Goal: Task Accomplishment & Management: Use online tool/utility

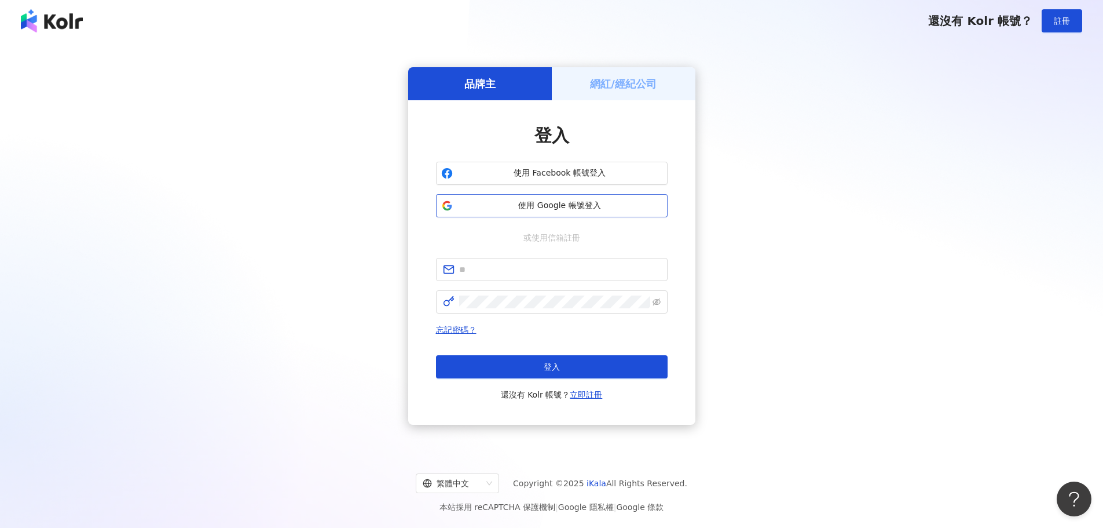
click at [503, 211] on button "使用 Google 帳號登入" at bounding box center [552, 205] width 232 height 23
click at [854, 121] on div "品牌主 網紅/經紀公司 登入 使用 Facebook 帳號登入 使用 Google 帳號登入 或使用信箱註冊 忘記密碼？ 登入 還沒有 Kolr 帳號？ 立即…" at bounding box center [552, 246] width 1076 height 390
click at [538, 207] on span "使用 Google 帳號登入" at bounding box center [560, 206] width 205 height 12
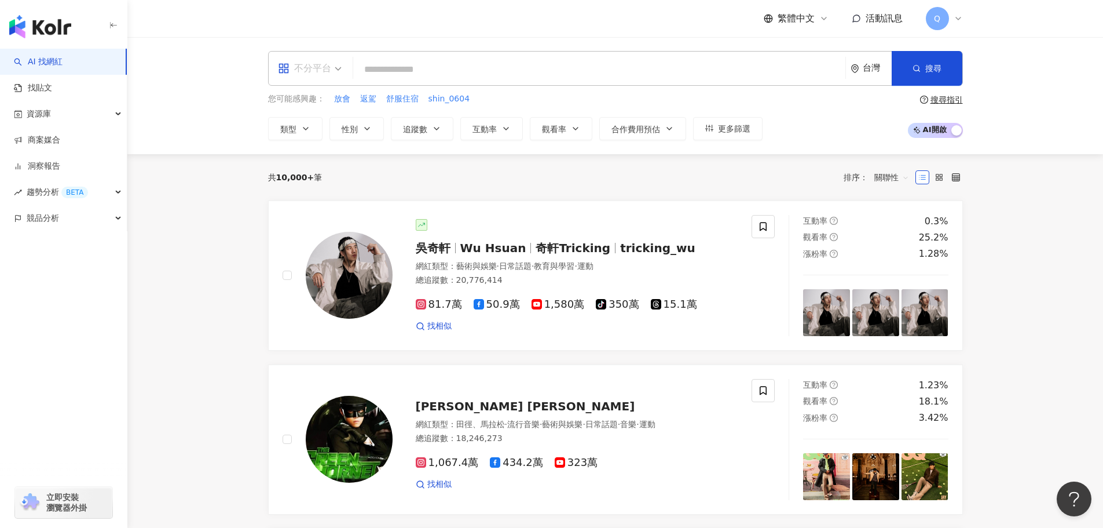
click at [313, 75] on div "不分平台" at bounding box center [304, 68] width 53 height 19
click at [324, 120] on div "Instagram" at bounding box center [313, 122] width 65 height 14
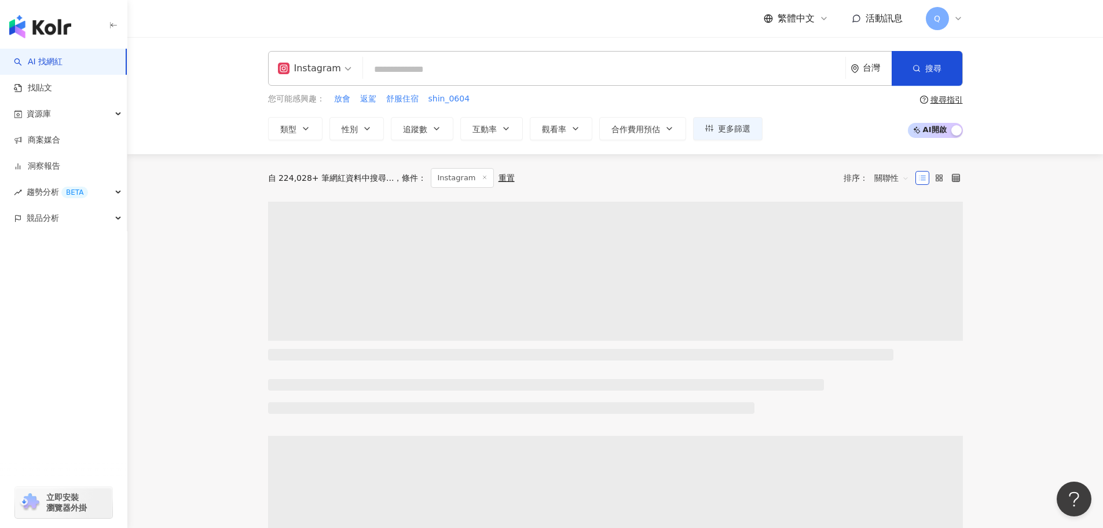
click at [427, 65] on input "search" at bounding box center [604, 69] width 473 height 22
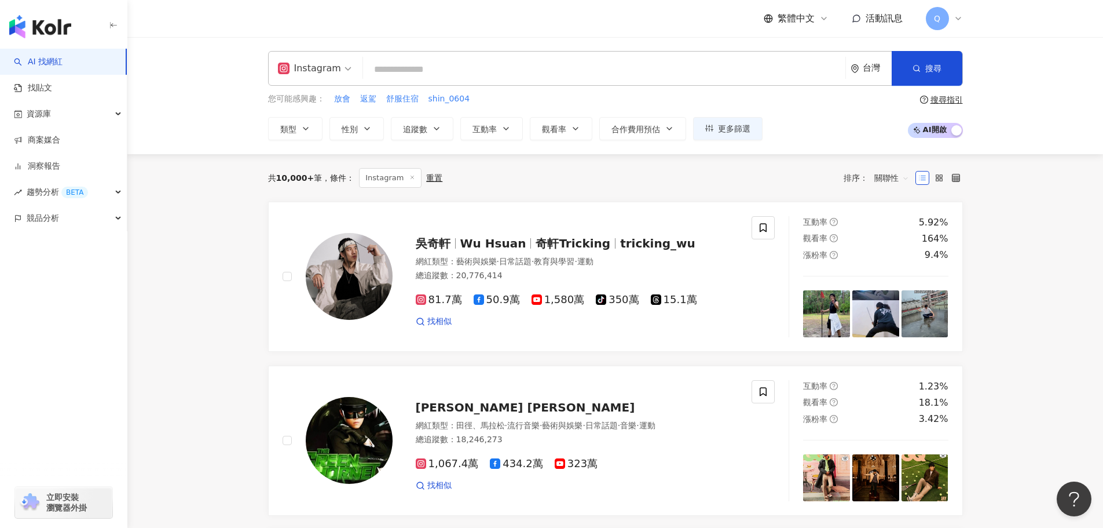
click at [495, 82] on div "Instagram 台灣 搜尋" at bounding box center [615, 68] width 695 height 35
click at [445, 75] on input "search" at bounding box center [604, 69] width 473 height 22
click at [52, 94] on link "找貼文" at bounding box center [33, 88] width 38 height 12
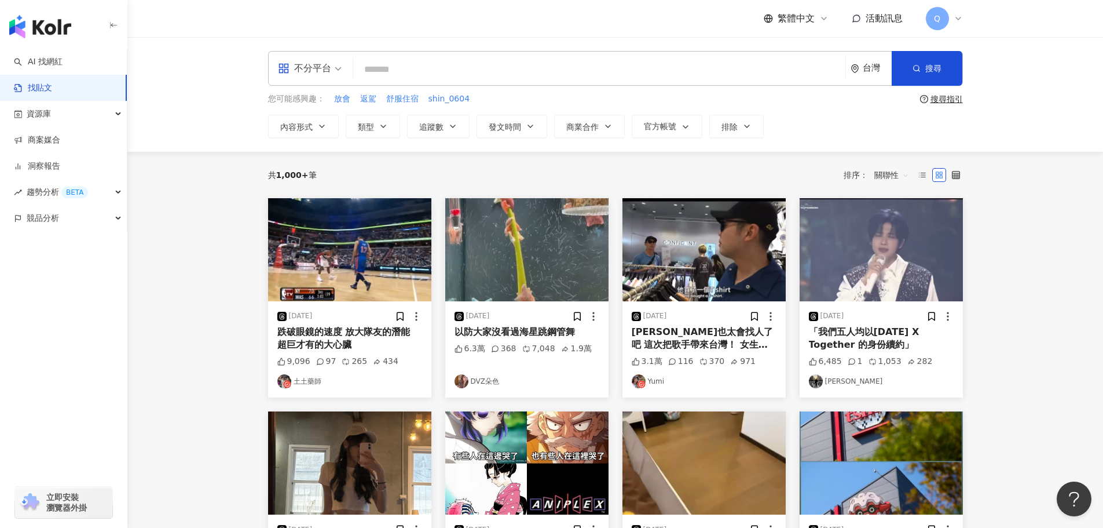
click at [320, 66] on div "不分平台" at bounding box center [304, 68] width 53 height 19
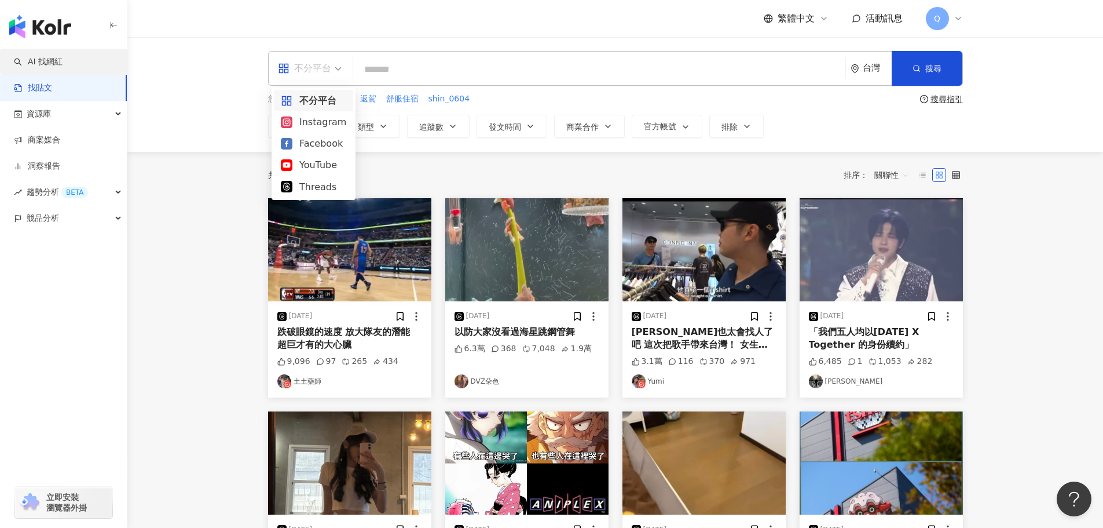
click at [63, 61] on link "AI 找網紅" at bounding box center [38, 62] width 49 height 12
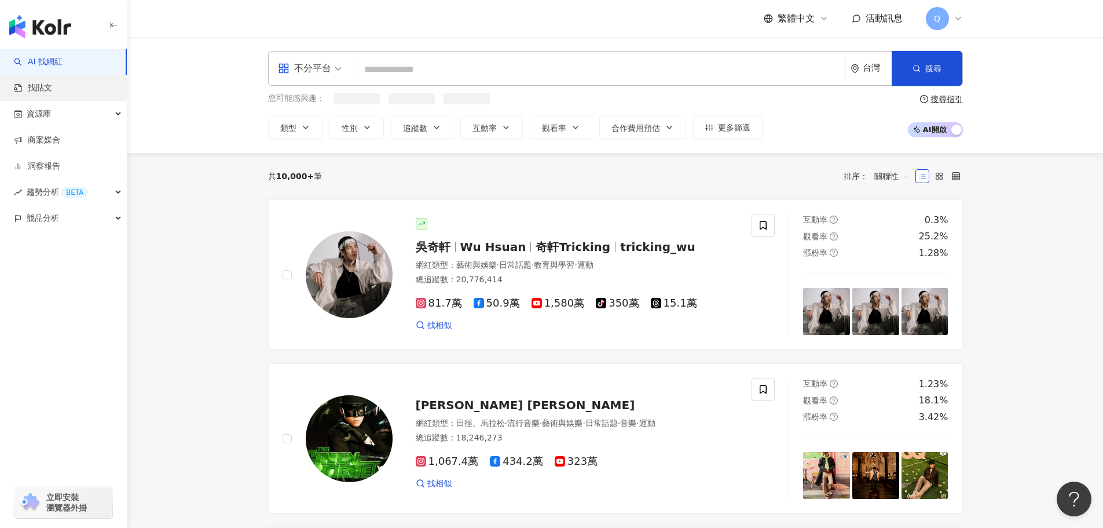
click at [52, 83] on link "找貼文" at bounding box center [33, 88] width 38 height 12
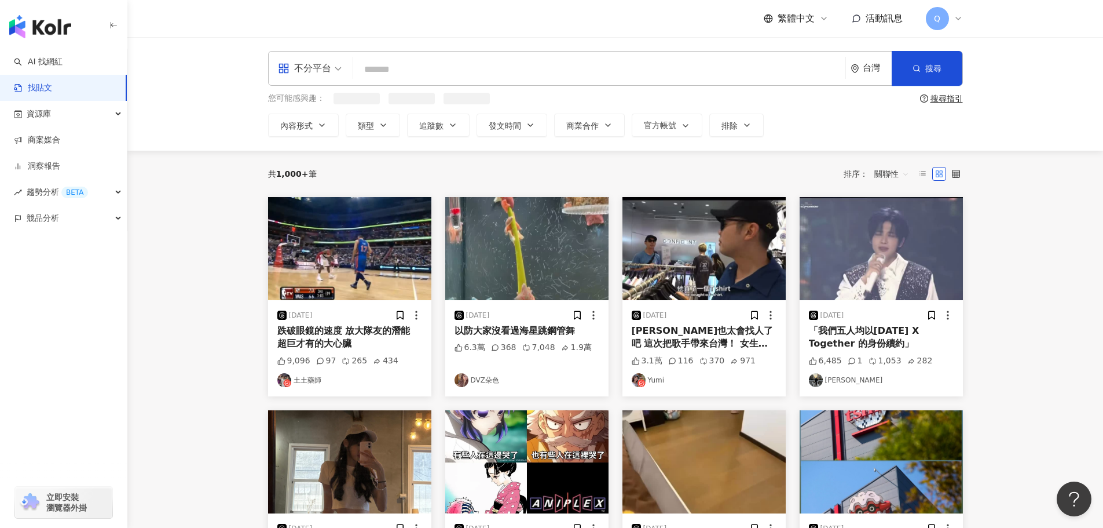
click at [326, 67] on div "不分平台" at bounding box center [304, 68] width 53 height 19
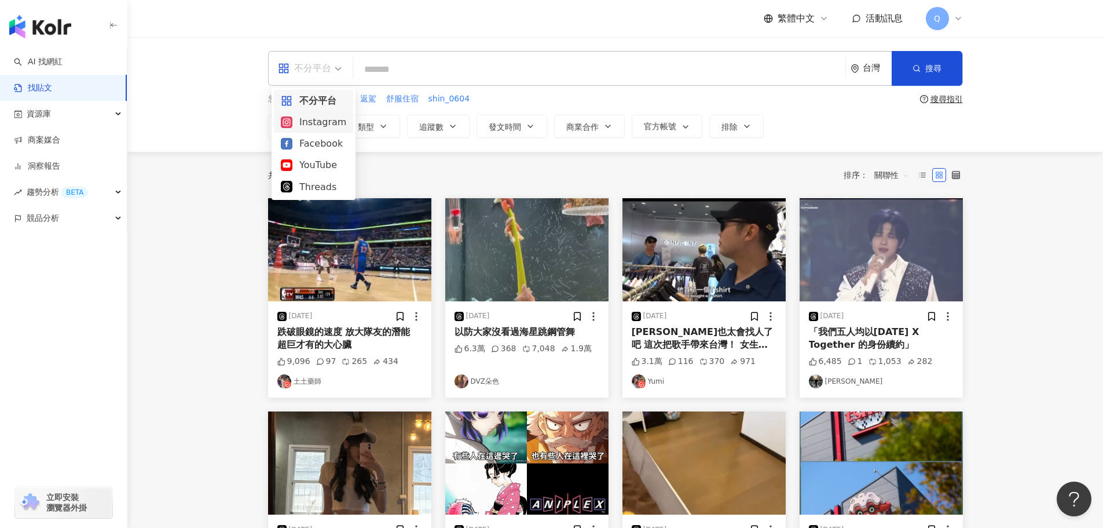
click at [322, 128] on div "Instagram" at bounding box center [313, 122] width 65 height 14
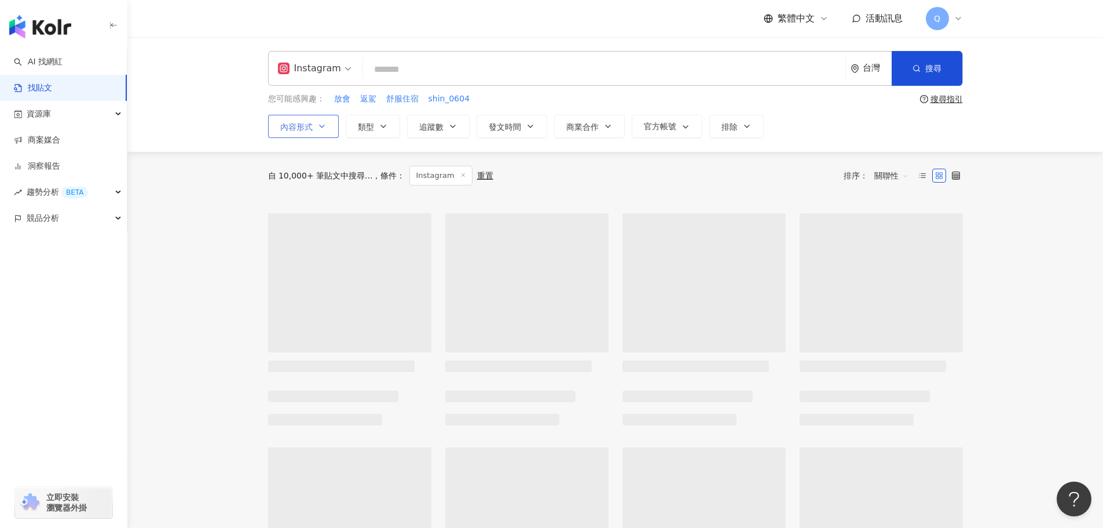
click at [317, 134] on button "內容形式" at bounding box center [303, 126] width 71 height 23
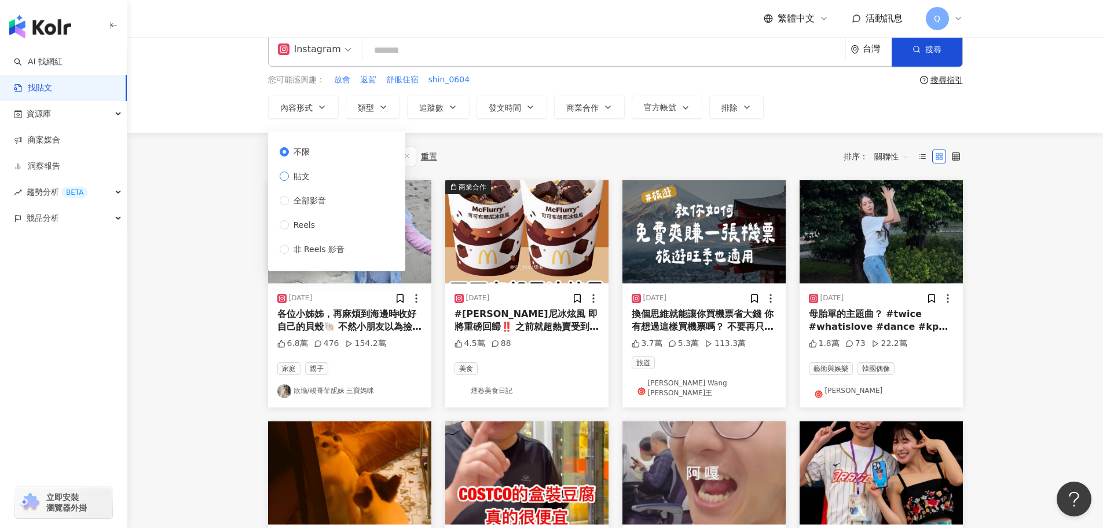
scroll to position [19, 0]
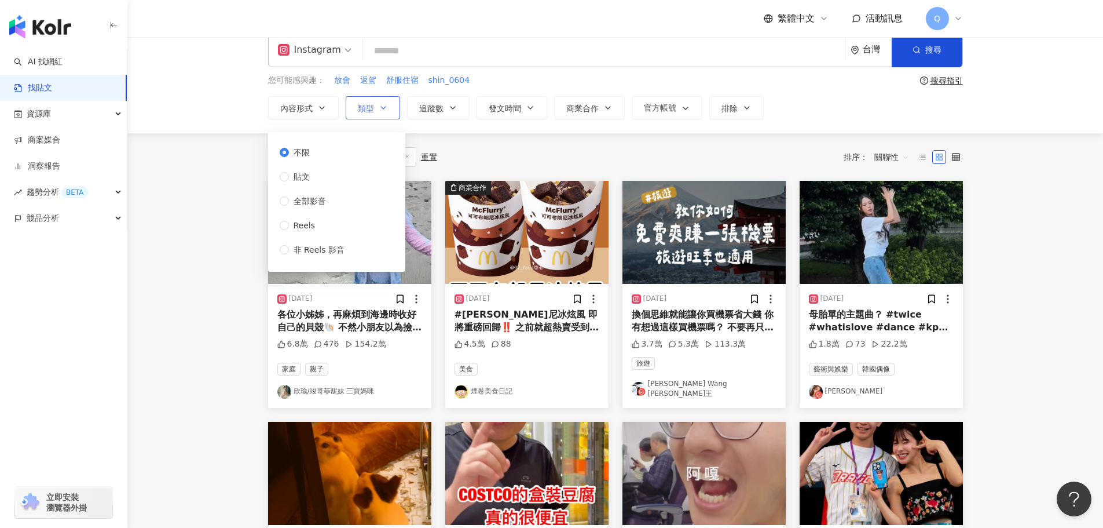
click at [372, 111] on span "類型" at bounding box center [366, 108] width 16 height 9
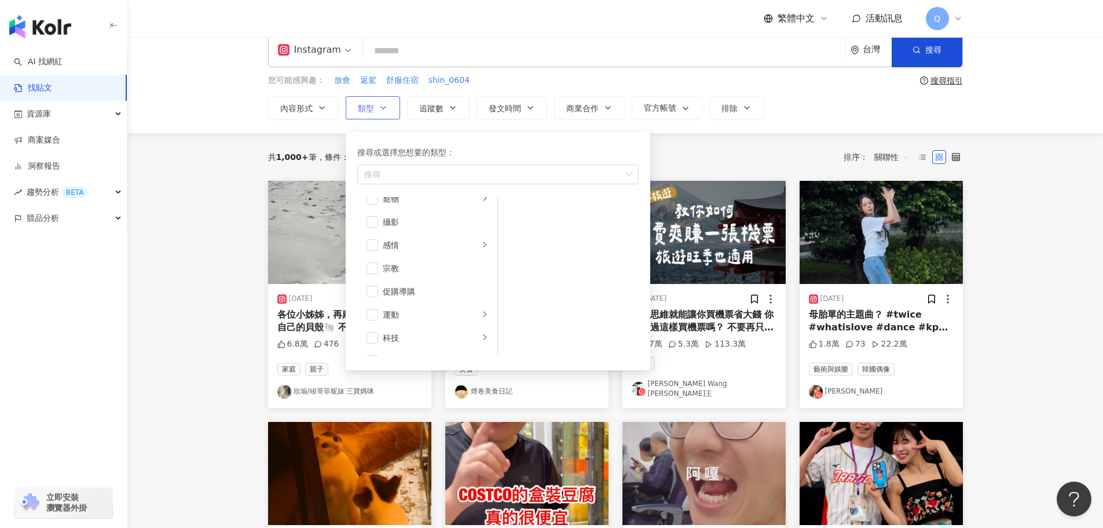
scroll to position [401, 0]
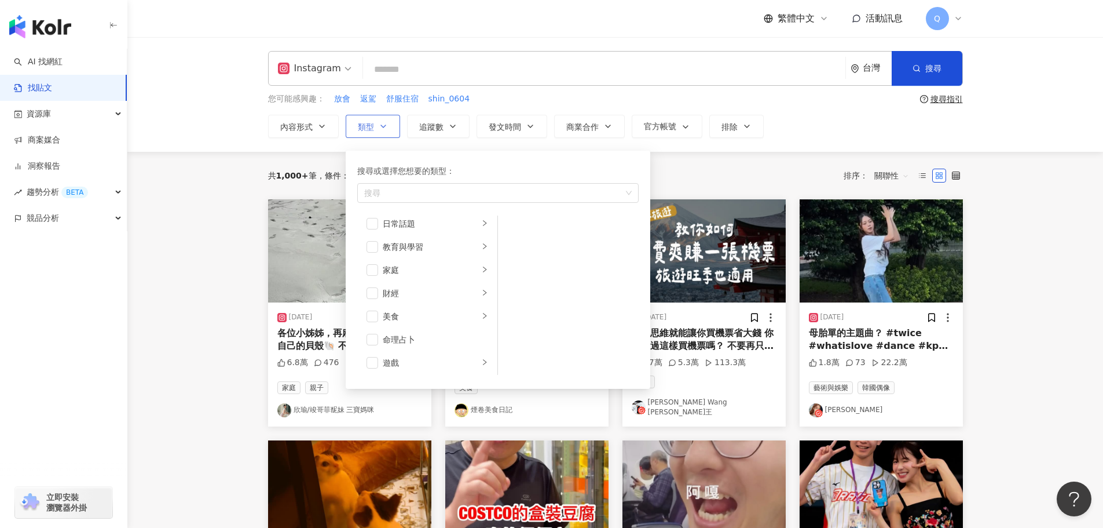
scroll to position [73, 0]
click at [374, 276] on span "button" at bounding box center [373, 272] width 12 height 12
click at [492, 68] on input "search" at bounding box center [604, 69] width 473 height 25
